Goal: Task Accomplishment & Management: Use online tool/utility

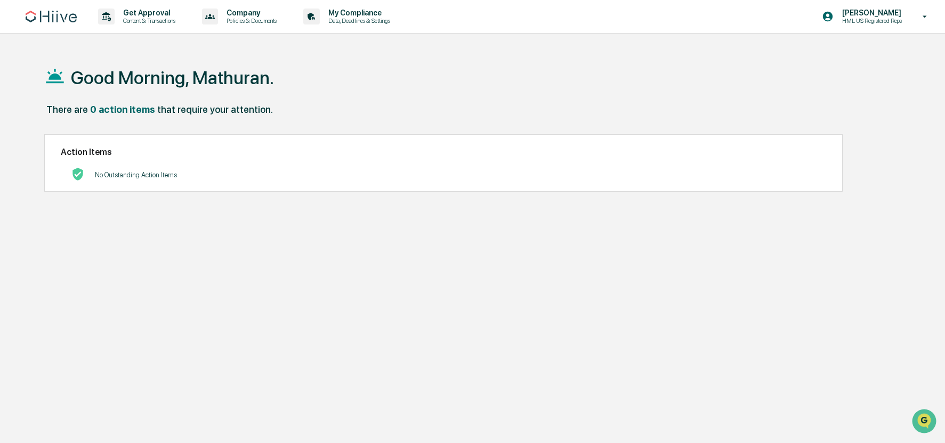
click at [265, 51] on div "Good Morning, Mathuran." at bounding box center [469, 77] width 850 height 53
click at [155, 25] on div "Get Approval Content & Transactions" at bounding box center [140, 16] width 93 height 33
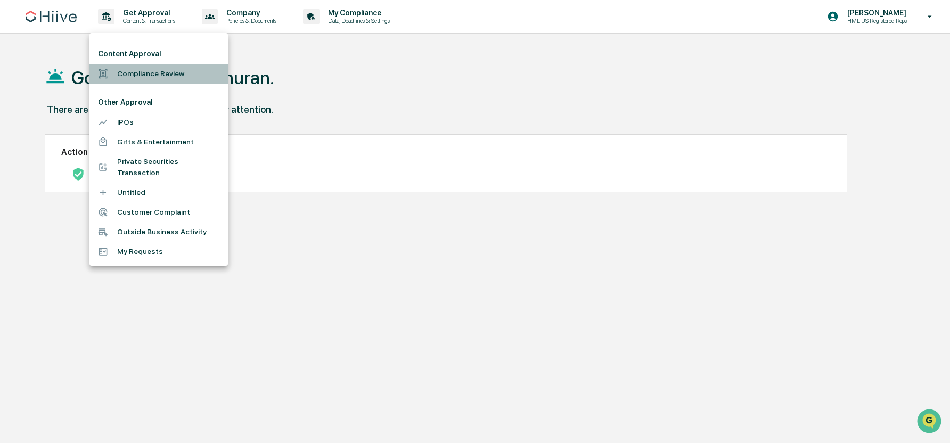
click at [144, 71] on li "Compliance Review" at bounding box center [159, 74] width 139 height 20
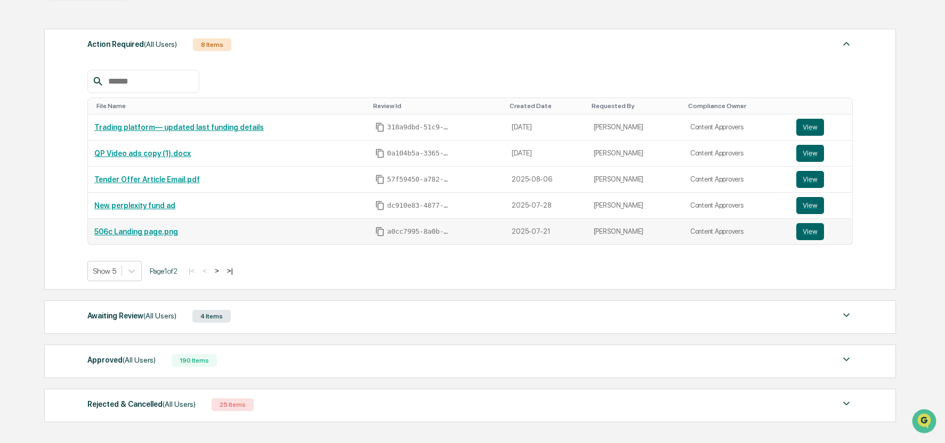
scroll to position [205, 0]
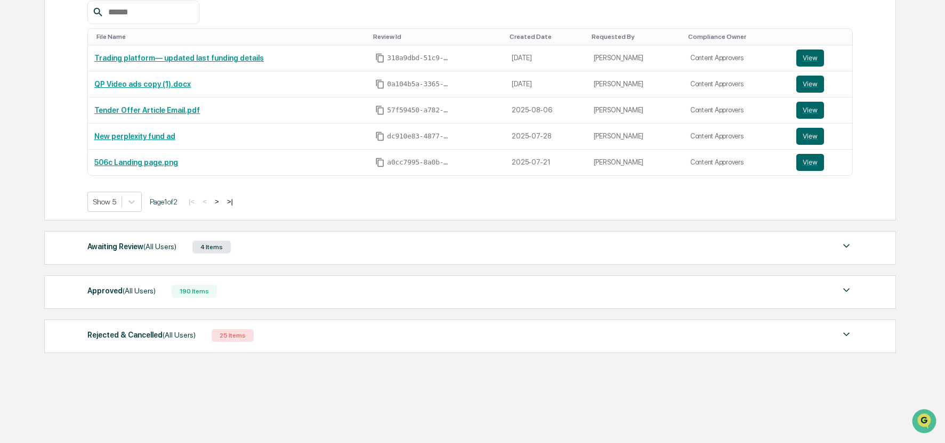
click at [121, 292] on div "Approved (All Users)" at bounding box center [121, 291] width 68 height 14
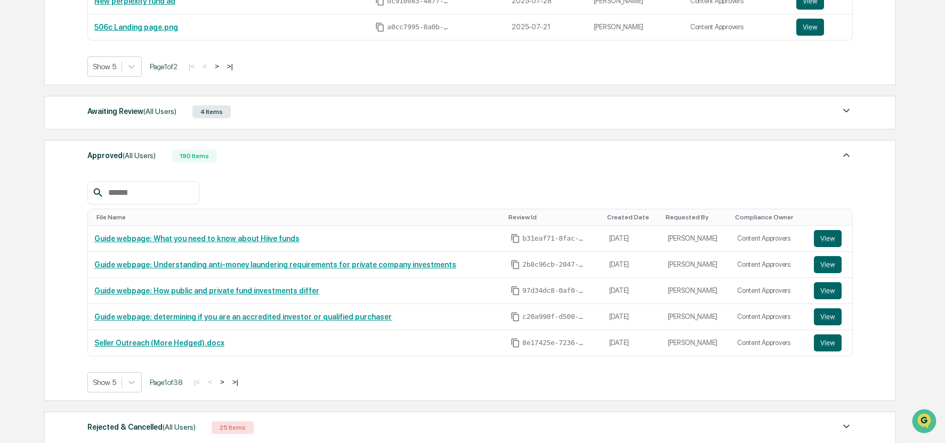
scroll to position [340, 0]
click at [184, 199] on input "text" at bounding box center [149, 192] width 91 height 14
click at [828, 344] on button "View" at bounding box center [828, 342] width 28 height 17
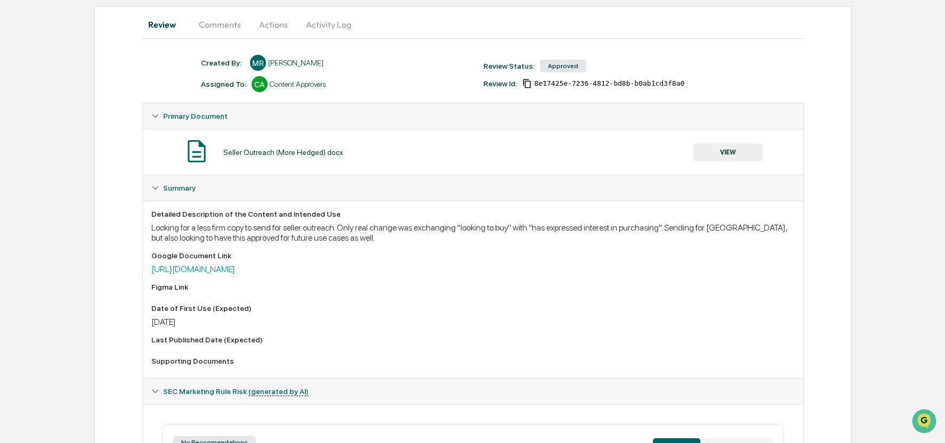
scroll to position [99, 0]
click at [235, 267] on link "https://docs.google.com/document/d/1uNMuqTna8w5Ybi4_vEEfxgTLcwWE3nfWfT6z6MTIvKg…" at bounding box center [193, 269] width 84 height 10
